Goal: Information Seeking & Learning: Learn about a topic

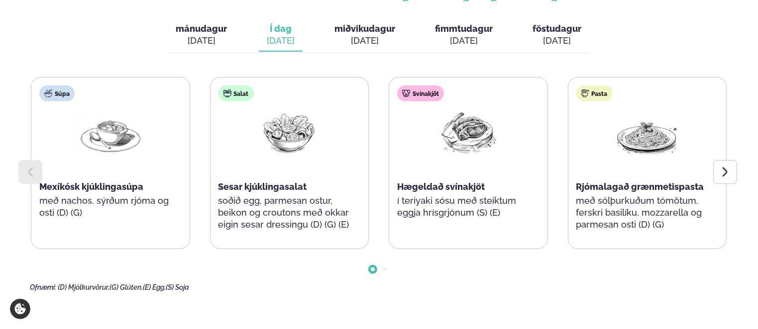
scroll to position [421, 0]
click at [725, 173] on icon at bounding box center [725, 171] width 5 height 9
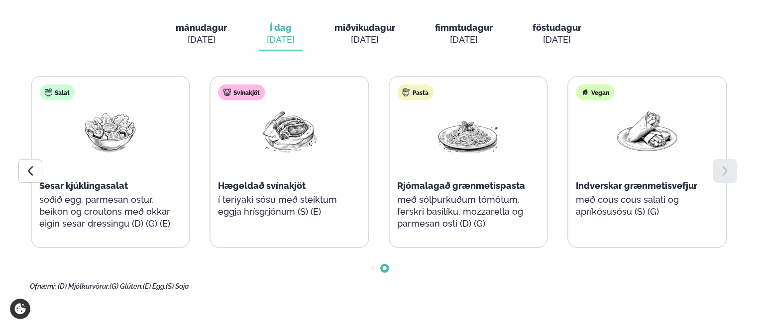
click at [366, 30] on span "miðvikudagur" at bounding box center [364, 27] width 61 height 10
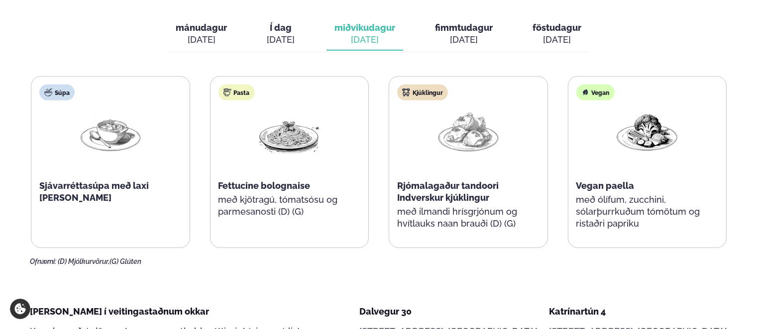
click at [470, 33] on button "fimmtudagur fim. [DATE]" at bounding box center [464, 34] width 74 height 33
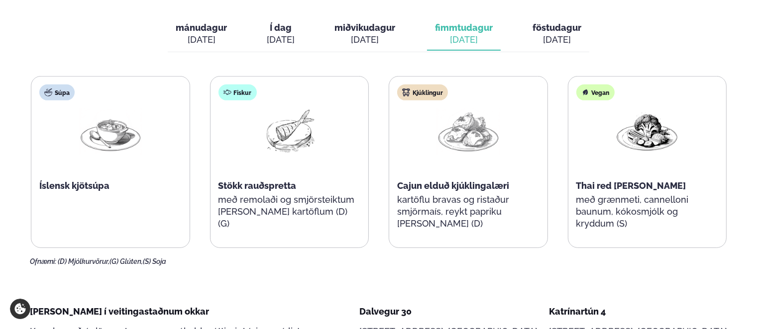
click at [562, 32] on button "föstudagur fös. [DATE]" at bounding box center [556, 34] width 65 height 33
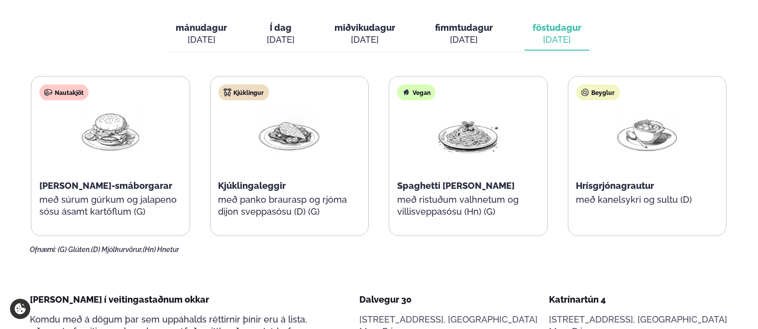
click at [147, 50] on div "[PERSON_NAME] [DATE] - [DATE] mánudagur mán. [DATE] Í dag Í d. [DATE] miðvikuda…" at bounding box center [378, 114] width 697 height 281
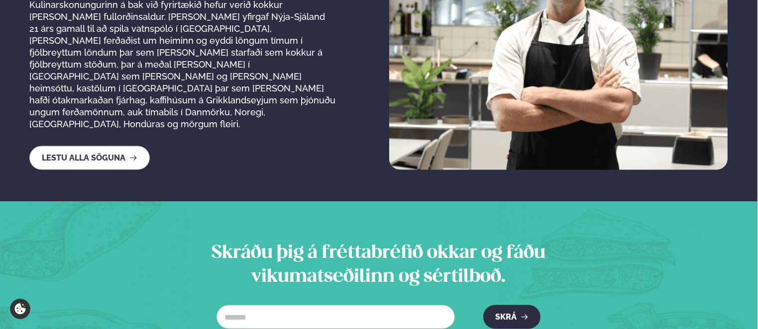
scroll to position [1821, 0]
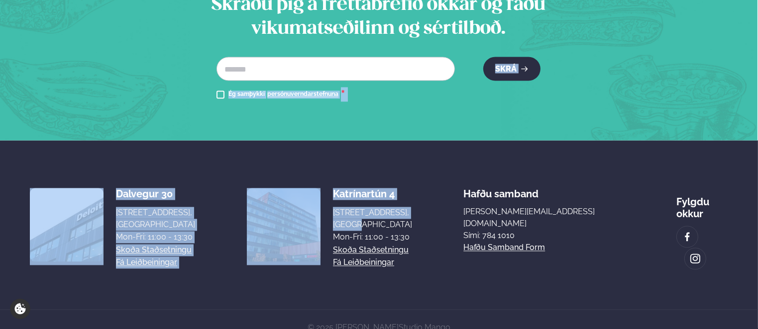
drag, startPoint x: 445, startPoint y: 204, endPoint x: 170, endPoint y: 104, distance: 293.0
drag, startPoint x: 170, startPoint y: 104, endPoint x: 227, endPoint y: 162, distance: 81.6
click at [227, 162] on section "Dalvegur 30 Dalvegur 30, [GEOGRAPHIC_DATA], [GEOGRAPHIC_DATA] Mon-Fri: 11:00 - …" at bounding box center [379, 225] width 698 height 169
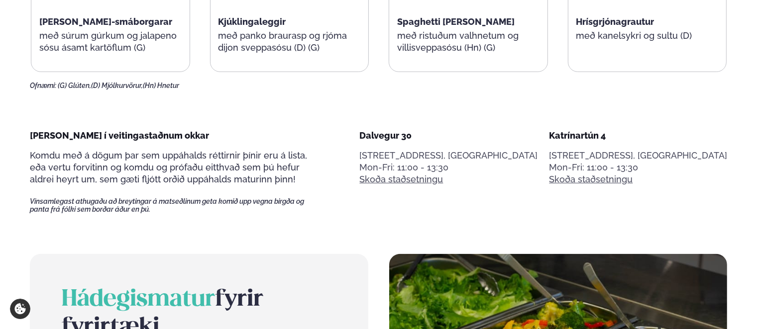
scroll to position [585, 0]
